Goal: Find specific page/section: Find specific page/section

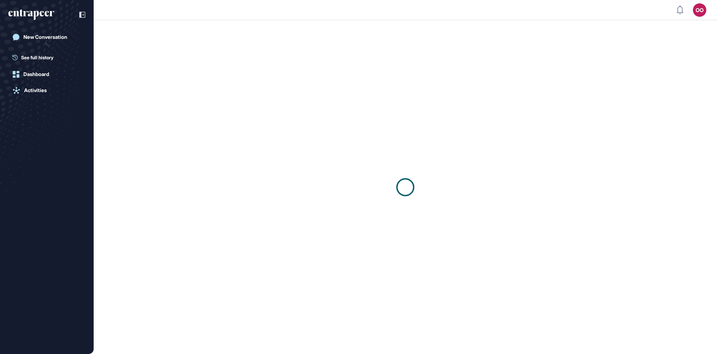
scroll to position [0, 0]
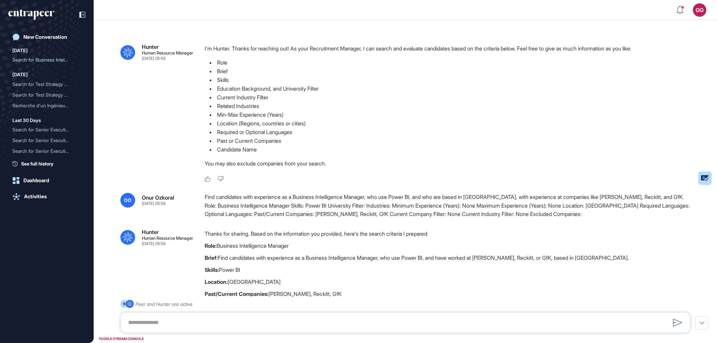
scroll to position [341, 715]
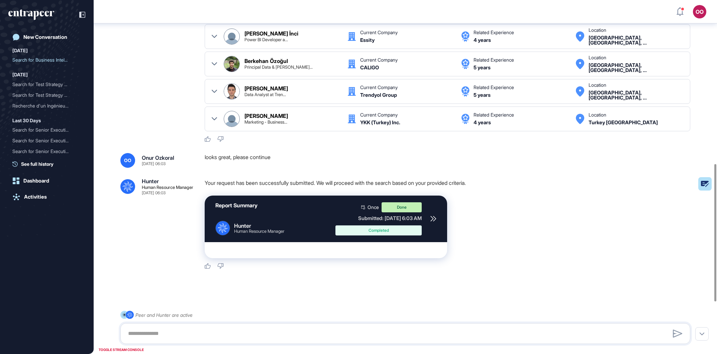
scroll to position [555, 0]
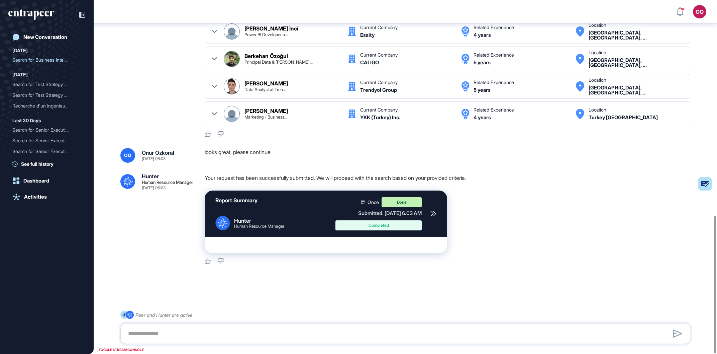
click at [432, 211] on div at bounding box center [433, 213] width 6 height 33
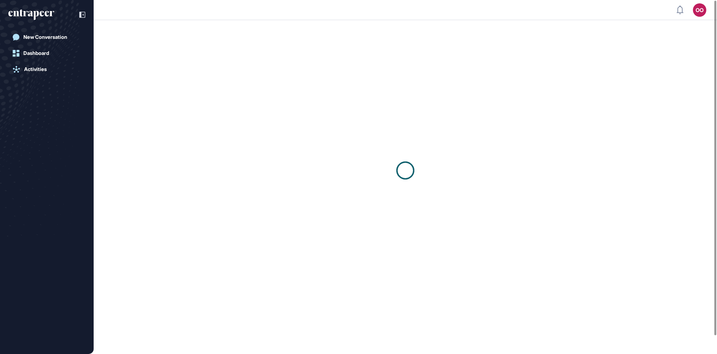
scroll to position [0, 0]
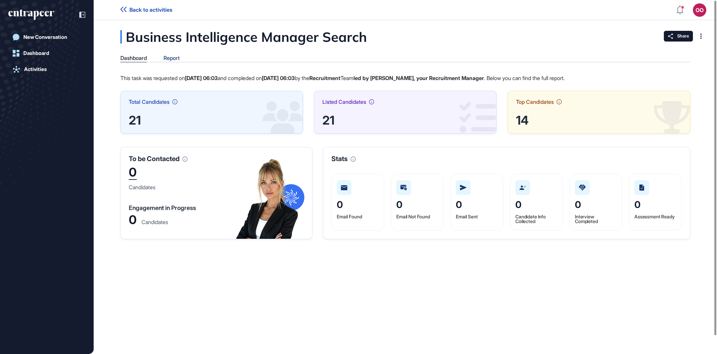
click at [175, 57] on div "Report" at bounding box center [172, 58] width 16 height 6
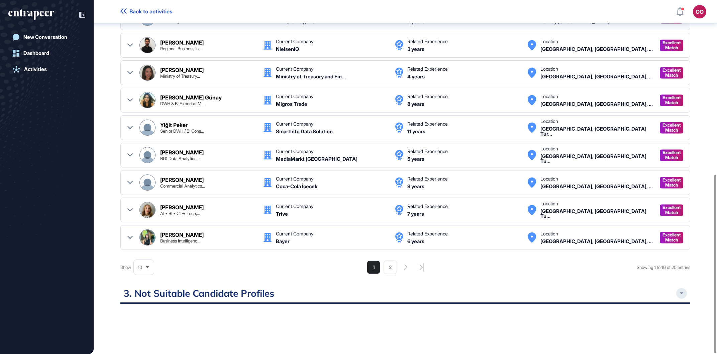
scroll to position [345, 0]
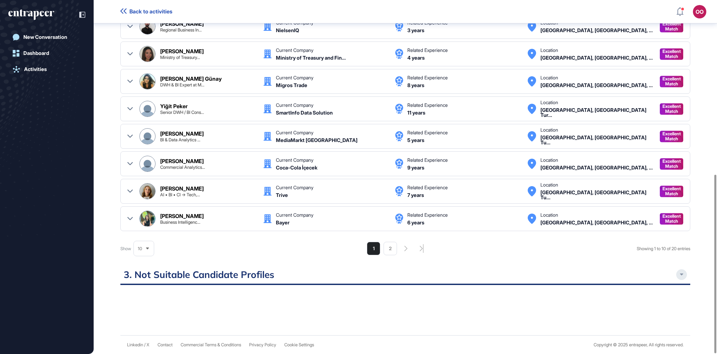
click at [500, 269] on h2 "3. Not Suitable Candidate Profiles" at bounding box center [405, 276] width 570 height 16
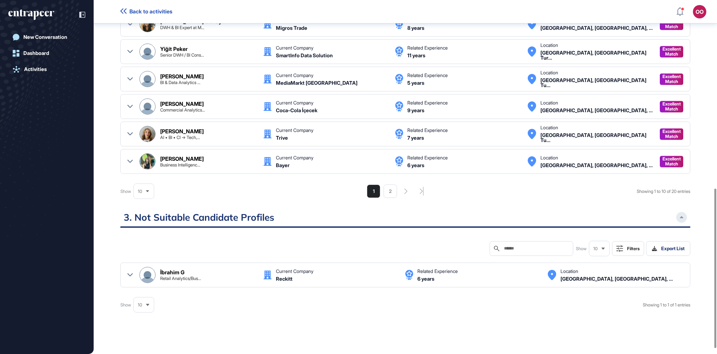
scroll to position [428, 0]
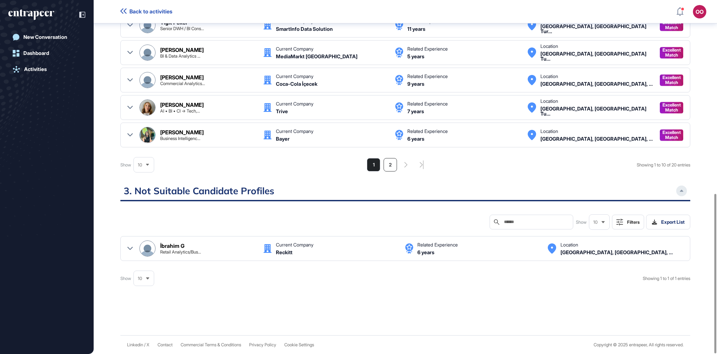
click at [387, 164] on li "2" at bounding box center [390, 164] width 13 height 13
